Goal: Task Accomplishment & Management: Manage account settings

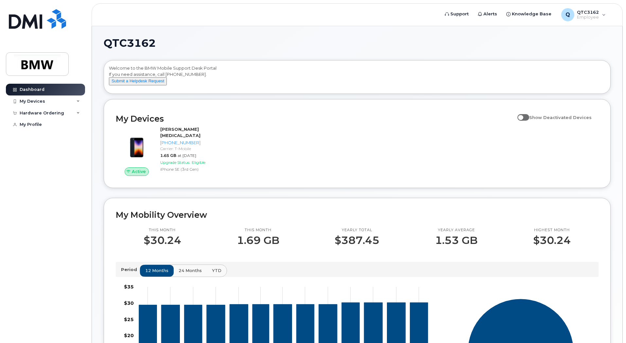
click at [524, 121] on span at bounding box center [523, 117] width 12 height 7
click at [523, 116] on input "Show Deactivated Devices" at bounding box center [519, 113] width 5 height 5
click at [525, 121] on span at bounding box center [523, 117] width 12 height 7
click at [523, 116] on input "Show Deactivated Devices" at bounding box center [519, 113] width 5 height 5
checkbox input "false"
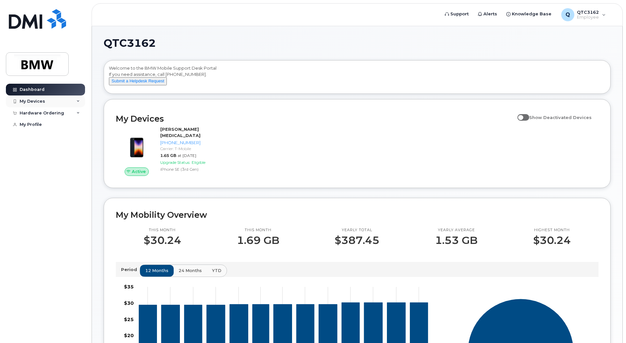
click at [41, 100] on div "My Devices" at bounding box center [33, 101] width 26 height 5
click at [77, 102] on icon at bounding box center [78, 101] width 3 height 3
click at [76, 156] on div "Hardware Ordering" at bounding box center [45, 150] width 79 height 12
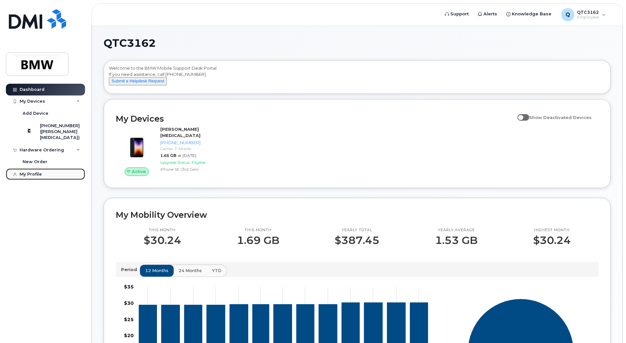
click at [35, 177] on div "My Profile" at bounding box center [31, 174] width 22 height 5
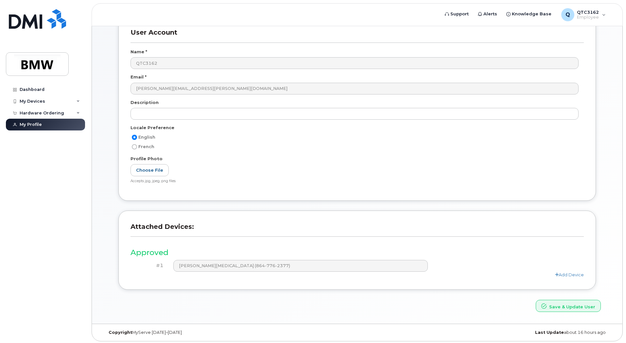
scroll to position [45, 0]
